Goal: Task Accomplishment & Management: Complete application form

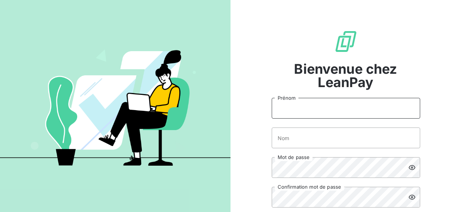
click at [283, 113] on input "Prénom" at bounding box center [346, 108] width 149 height 21
type input "[PERSON_NAME]"
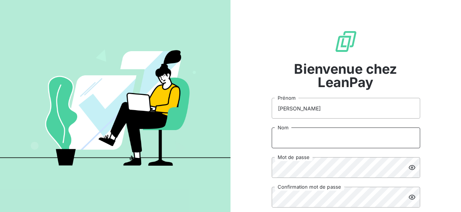
click at [332, 138] on input "Nom" at bounding box center [346, 138] width 149 height 21
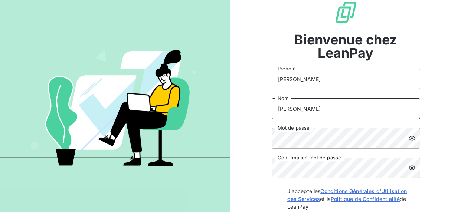
scroll to position [74, 0]
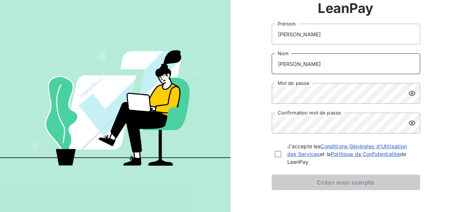
type input "[PERSON_NAME]"
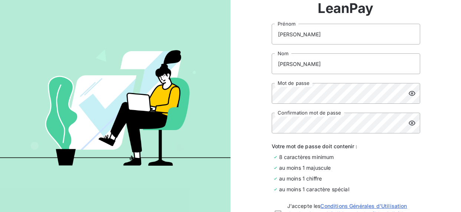
click at [408, 92] on icon at bounding box center [411, 93] width 7 height 7
click at [409, 121] on icon at bounding box center [412, 123] width 7 height 5
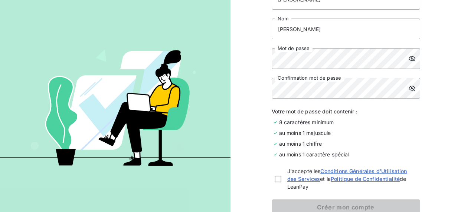
scroll to position [149, 0]
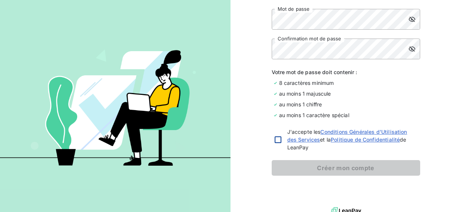
click at [277, 141] on div at bounding box center [278, 140] width 7 height 7
checkbox input "true"
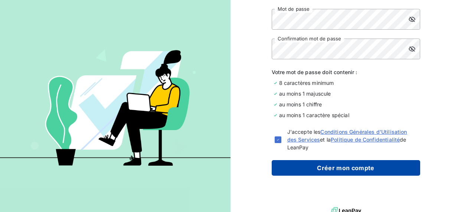
click at [315, 171] on button "Créer mon compte" at bounding box center [346, 168] width 149 height 16
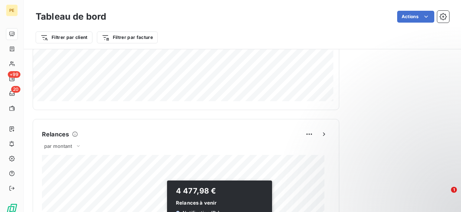
scroll to position [520, 0]
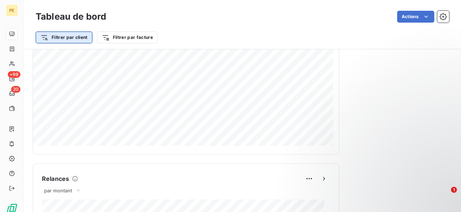
click at [56, 35] on html "PE +99 20 Tableau de bord Actions Filtrer par client Filtrer par facture Encour…" at bounding box center [230, 106] width 461 height 212
click at [115, 34] on html "PE +99 20 Tableau de bord Actions Filtrer par client Filtrer par facture Encour…" at bounding box center [230, 106] width 461 height 212
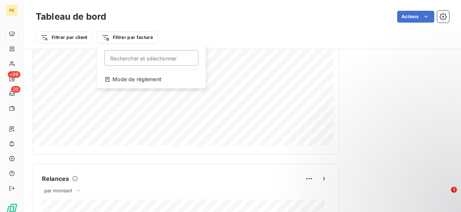
click at [115, 34] on html "PE +99 20 Tableau de bord Actions Filtrer par client Filtrer par facture Recher…" at bounding box center [230, 106] width 461 height 212
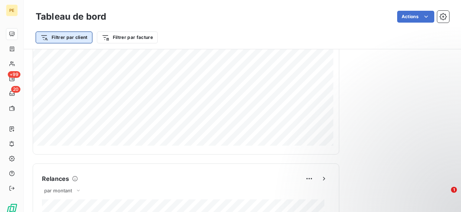
click at [78, 34] on html "PE +99 20 Tableau de bord Actions Filtrer par client Filtrer par facture Encour…" at bounding box center [230, 106] width 461 height 212
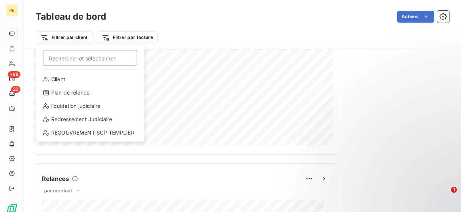
click at [198, 29] on html "PE +99 20 Tableau de bord Actions Filtrer par client Rechercher et sélectionner…" at bounding box center [230, 106] width 461 height 212
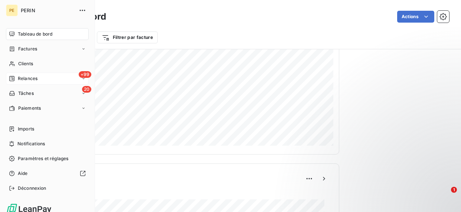
click at [81, 80] on icon at bounding box center [83, 78] width 4 height 4
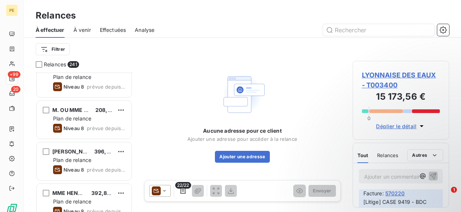
scroll to position [149, 0]
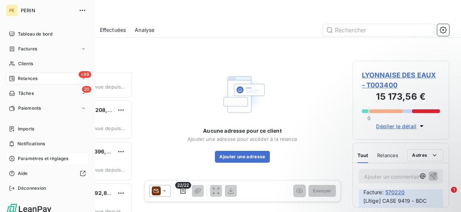
click at [19, 160] on span "Paramètres et réglages" at bounding box center [43, 159] width 50 height 7
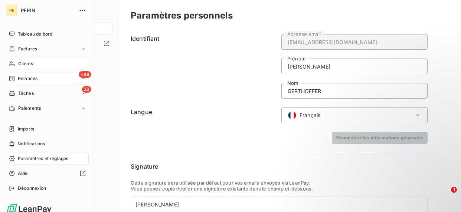
click at [30, 65] on span "Clients" at bounding box center [25, 64] width 15 height 7
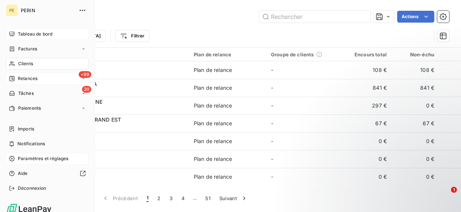
click at [12, 33] on icon at bounding box center [11, 34] width 5 height 5
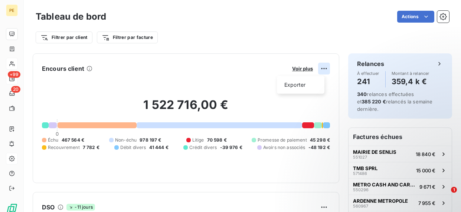
click at [315, 69] on html "PE +99 20 Tableau de bord Actions Filtrer par client Filtrer par facture Encour…" at bounding box center [230, 106] width 461 height 212
click at [306, 66] on html "PE +99 20 Tableau de bord Actions Filtrer par client Filtrer par facture Encour…" at bounding box center [230, 106] width 461 height 212
click at [302, 67] on span "Voir plus" at bounding box center [302, 69] width 21 height 6
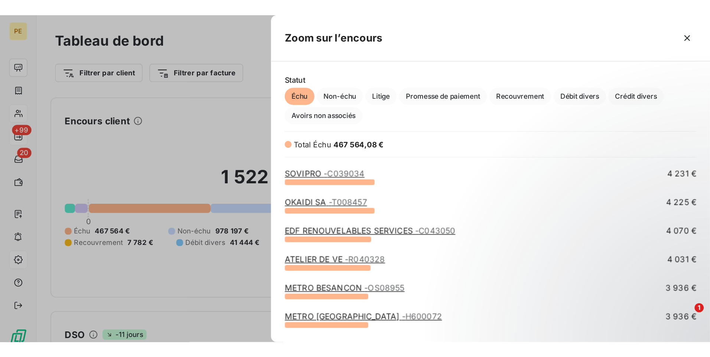
scroll to position [408, 0]
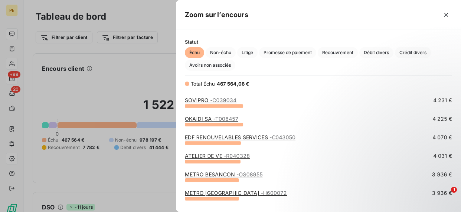
click at [111, 68] on div at bounding box center [230, 106] width 461 height 212
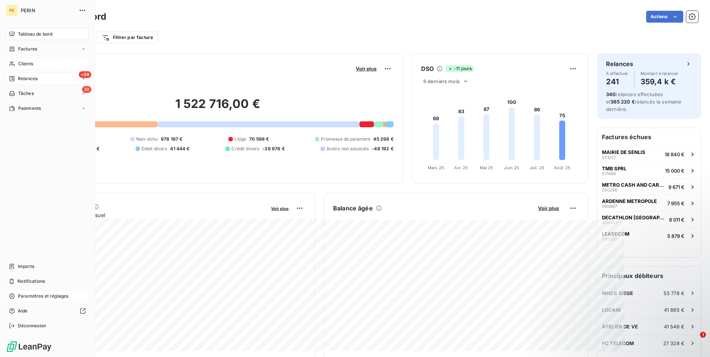
click at [24, 75] on span "Relances" at bounding box center [28, 78] width 20 height 7
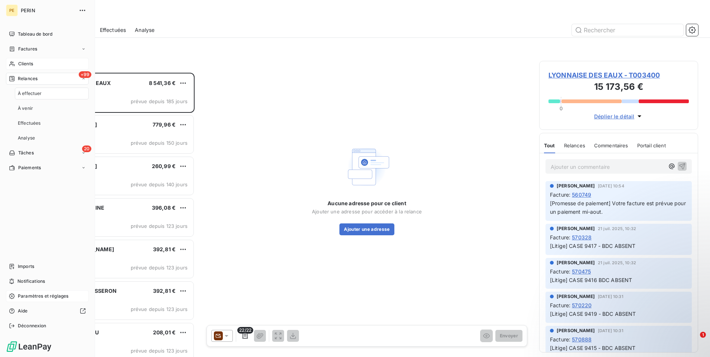
scroll to position [279, 153]
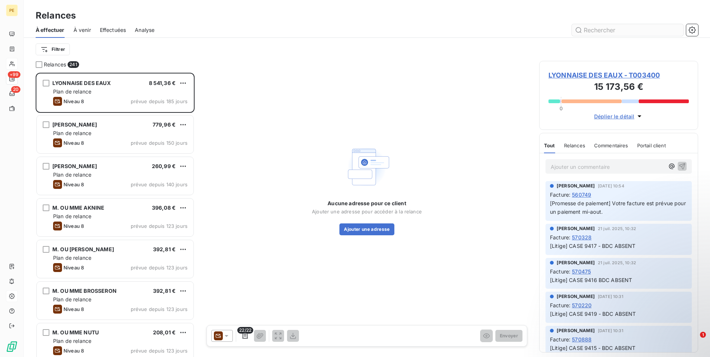
click at [461, 30] on input "text" at bounding box center [627, 30] width 111 height 12
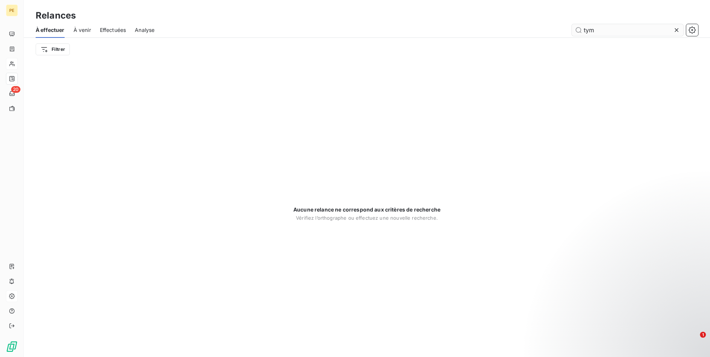
type input "tym"
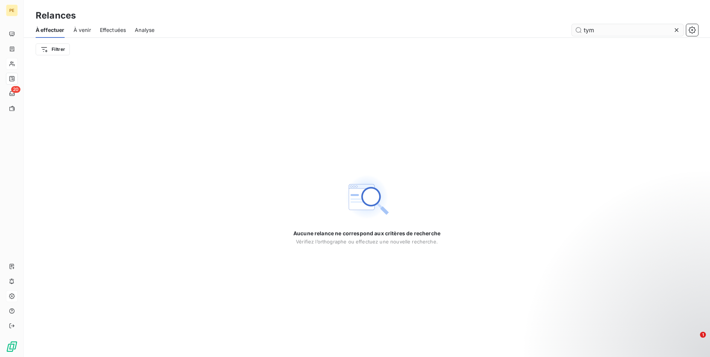
click at [461, 31] on input "tym" at bounding box center [627, 30] width 111 height 12
click at [461, 29] on icon at bounding box center [676, 29] width 7 height 7
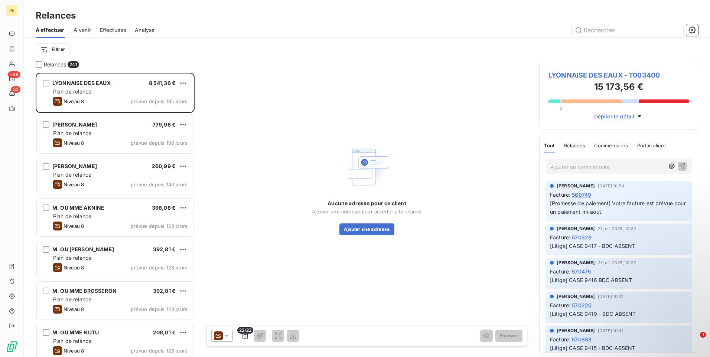
scroll to position [279, 153]
click at [461, 26] on input "text" at bounding box center [627, 30] width 111 height 12
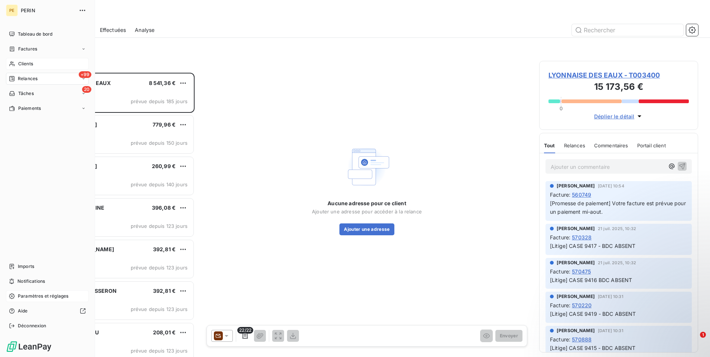
click at [28, 61] on span "Clients" at bounding box center [25, 64] width 15 height 7
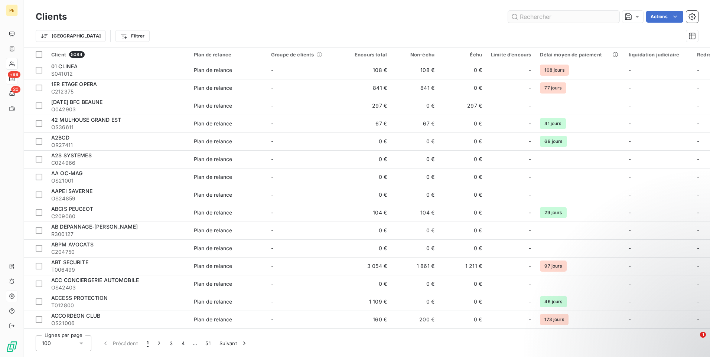
click at [461, 17] on input "text" at bounding box center [563, 17] width 111 height 12
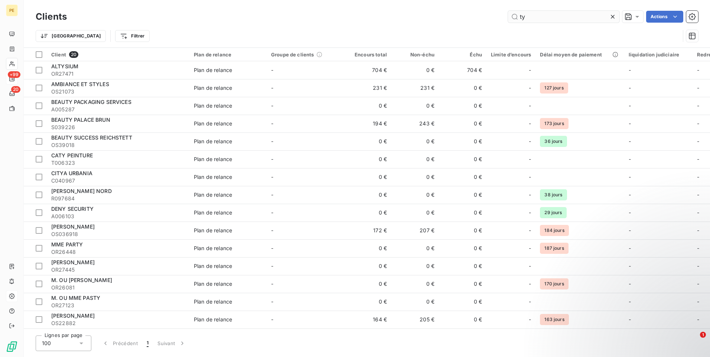
click at [461, 18] on input "ty" at bounding box center [563, 17] width 111 height 12
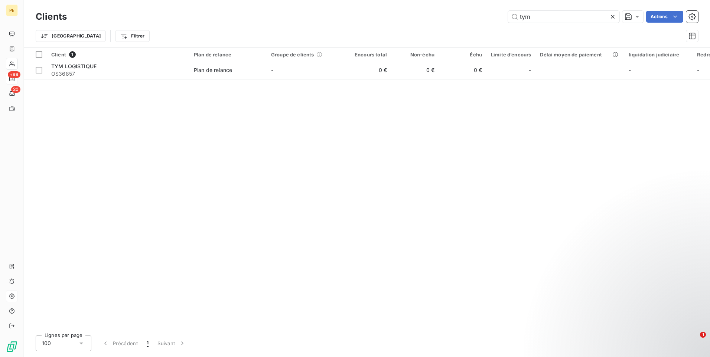
drag, startPoint x: 533, startPoint y: 19, endPoint x: 501, endPoint y: 12, distance: 32.3
click at [461, 12] on div "tym Actions" at bounding box center [387, 17] width 622 height 12
click at [461, 16] on input "tym" at bounding box center [563, 17] width 111 height 12
type input "tym"
drag, startPoint x: 533, startPoint y: 18, endPoint x: 508, endPoint y: 16, distance: 24.6
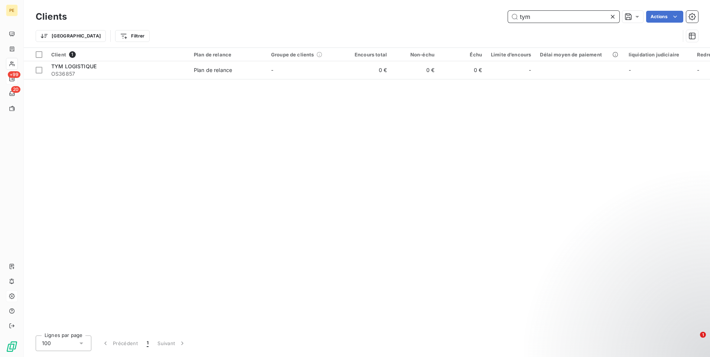
click at [461, 16] on input "tym" at bounding box center [563, 17] width 111 height 12
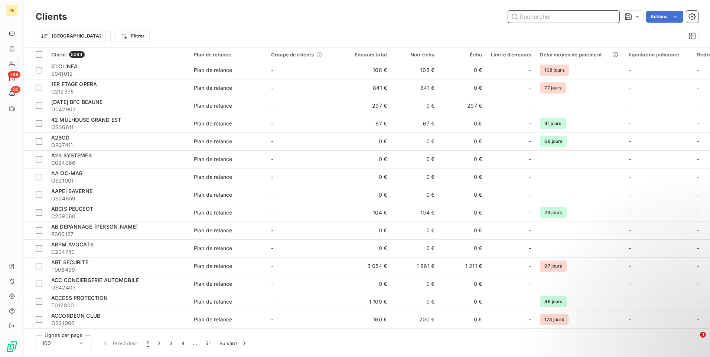
click at [461, 20] on input "text" at bounding box center [563, 17] width 111 height 12
paste input "text"
click at [461, 12] on input "text" at bounding box center [563, 17] width 111 height 12
paste input "OS38047"
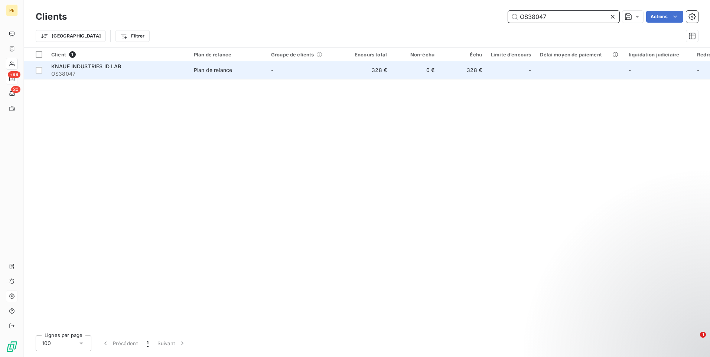
type input "OS38047"
click at [181, 66] on div "KNAUF INDUSTRIES ID LAB" at bounding box center [118, 66] width 134 height 7
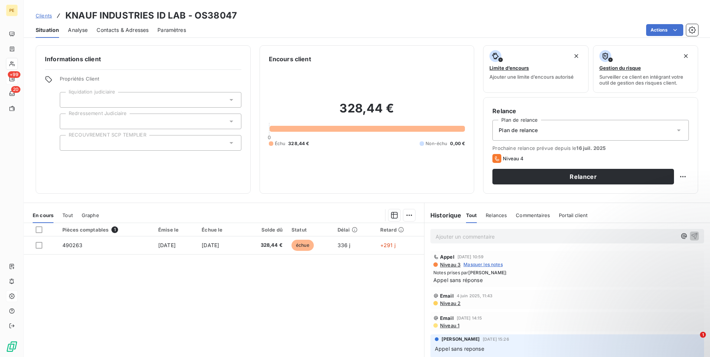
click at [461, 212] on span "Relances" at bounding box center [496, 215] width 21 height 6
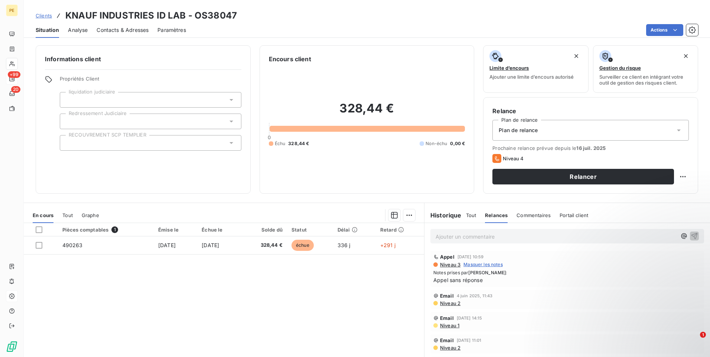
click at [461, 212] on span "Commentaires" at bounding box center [533, 215] width 34 height 6
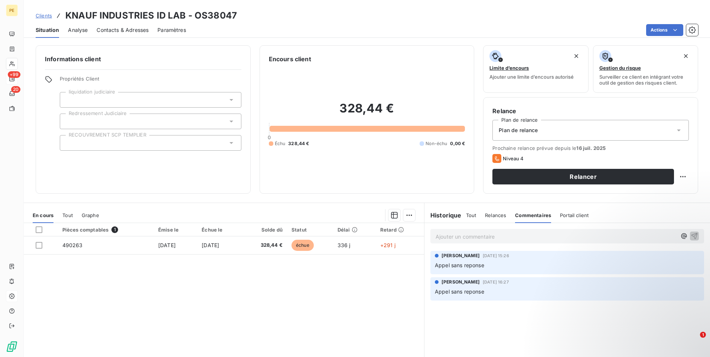
click at [461, 212] on span "Portail client" at bounding box center [574, 215] width 29 height 6
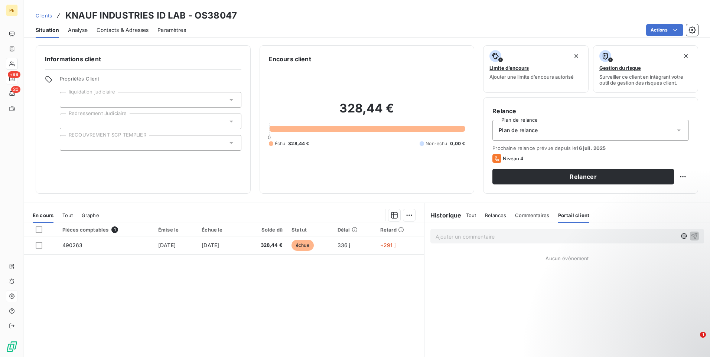
click at [461, 212] on span "Commentaires" at bounding box center [532, 215] width 34 height 6
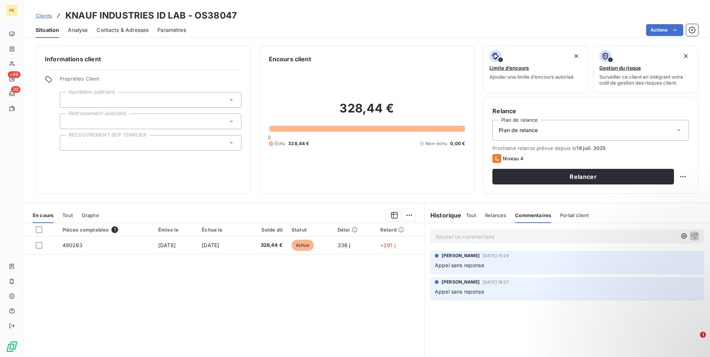
click at [461, 212] on span "Relances" at bounding box center [495, 215] width 21 height 6
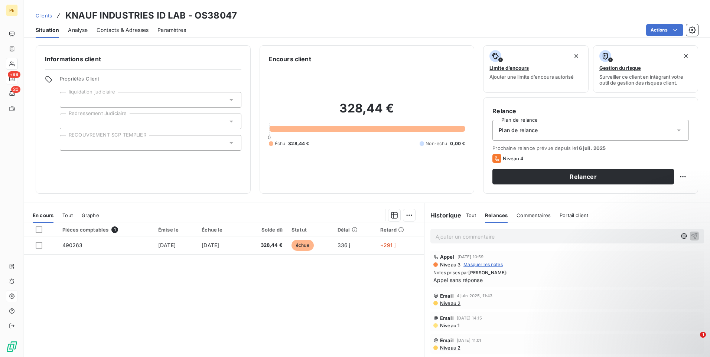
click at [461, 212] on div "Tout Relances Commentaires Portail client" at bounding box center [527, 216] width 123 height 16
click at [461, 212] on span "Tout" at bounding box center [471, 215] width 10 height 6
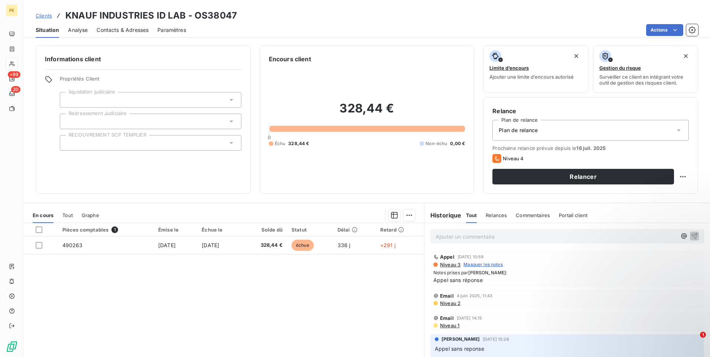
click at [461, 212] on span "Commentaires" at bounding box center [533, 215] width 34 height 6
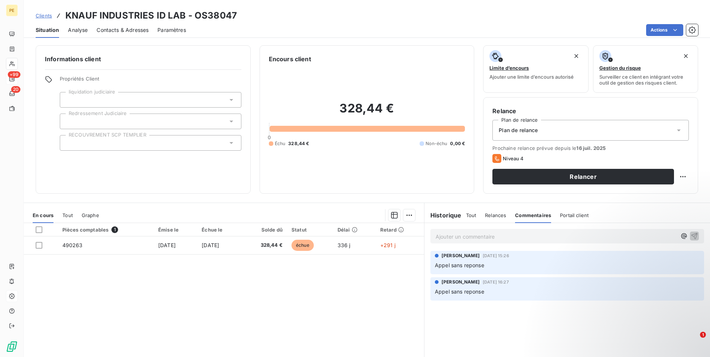
click at [461, 212] on p "Ajouter un commentaire ﻿" at bounding box center [556, 236] width 241 height 9
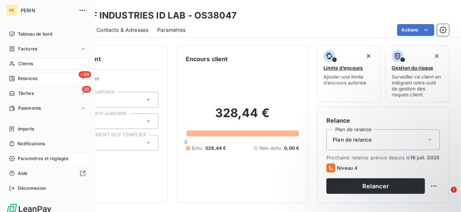
click at [31, 64] on span "Clients" at bounding box center [25, 64] width 15 height 7
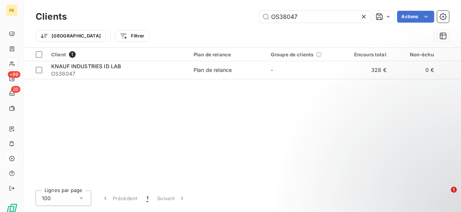
drag, startPoint x: 316, startPoint y: 16, endPoint x: 183, endPoint y: 13, distance: 132.2
click at [184, 13] on div "OS38047 Actions" at bounding box center [263, 17] width 374 height 12
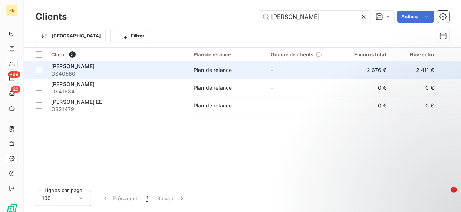
type input "[PERSON_NAME]"
click at [107, 65] on div "[PERSON_NAME]" at bounding box center [118, 66] width 134 height 7
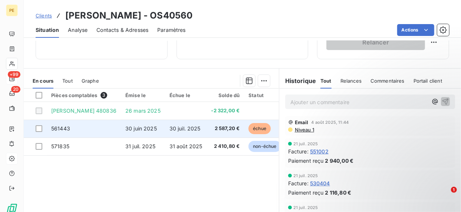
scroll to position [148, 0]
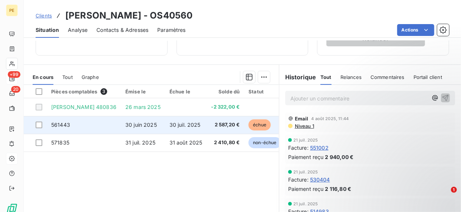
click at [253, 123] on span "échue" at bounding box center [260, 125] width 22 height 11
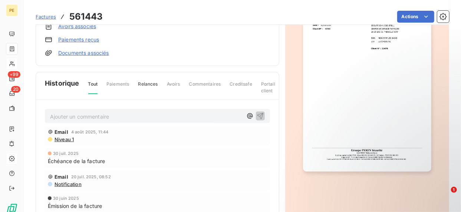
scroll to position [154, 0]
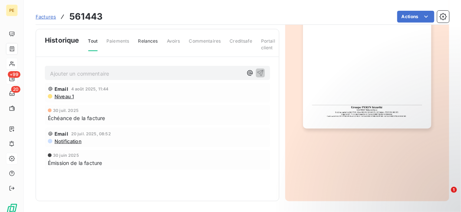
click at [352, 78] on img "button" at bounding box center [367, 38] width 128 height 181
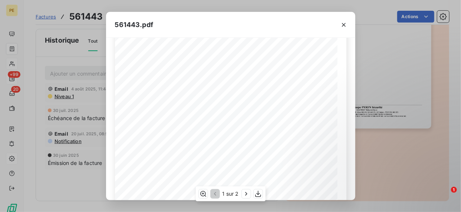
scroll to position [170, 0]
click at [244, 190] on button "button" at bounding box center [246, 194] width 9 height 9
click at [342, 26] on icon "button" at bounding box center [343, 24] width 7 height 7
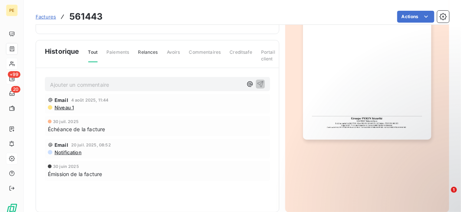
scroll to position [154, 0]
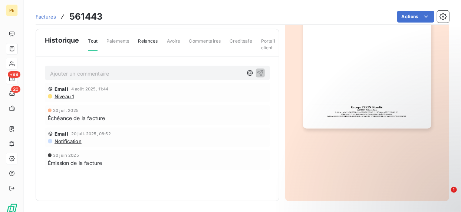
click at [344, 98] on img "button" at bounding box center [367, 38] width 128 height 181
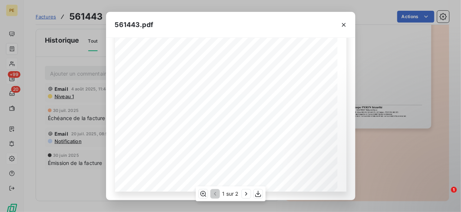
scroll to position [0, 0]
click at [405, 111] on div "561443.pdf GROUPE [PERSON_NAME] CENTRE DE SERVICE PARTAGES 24-25 ZAE DU TRIANGL…" at bounding box center [230, 106] width 461 height 212
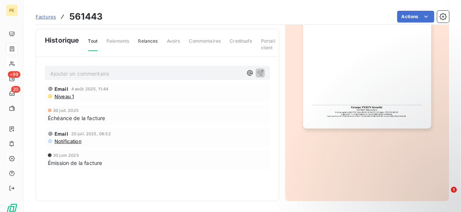
scroll to position [80, 0]
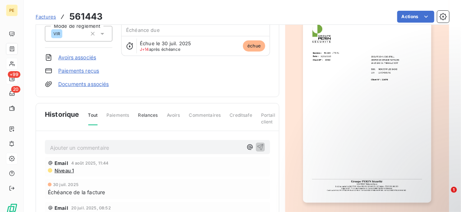
click at [360, 84] on img "button" at bounding box center [367, 112] width 128 height 181
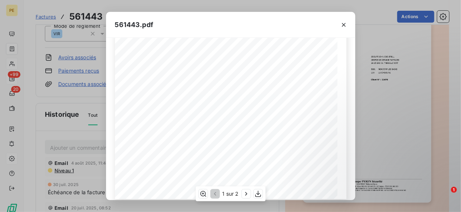
scroll to position [170, 0]
click at [245, 190] on button "button" at bounding box center [246, 194] width 9 height 9
click at [344, 26] on icon "button" at bounding box center [343, 24] width 7 height 7
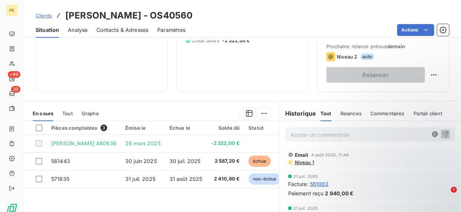
scroll to position [149, 0]
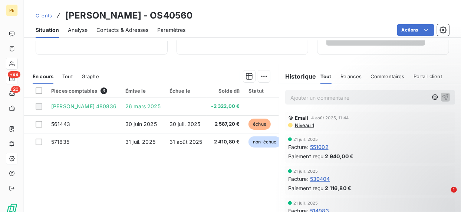
click at [349, 100] on p "Ajouter un commentaire ﻿" at bounding box center [359, 97] width 137 height 9
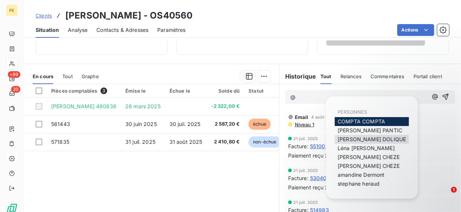
click at [365, 138] on span "[PERSON_NAME]" at bounding box center [372, 139] width 68 height 6
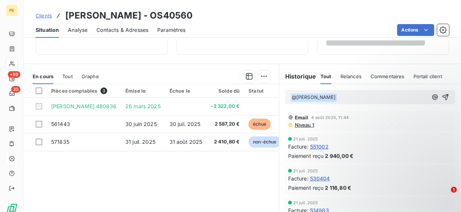
click at [341, 99] on p "﻿ @ [PERSON_NAME] ﻿ ﻿" at bounding box center [359, 97] width 137 height 9
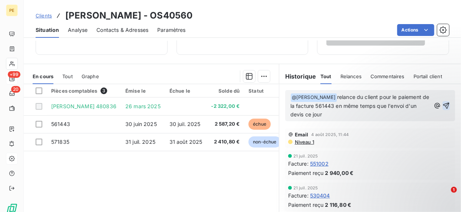
click at [444, 103] on icon "button" at bounding box center [447, 105] width 6 height 6
